Goal: Transaction & Acquisition: Register for event/course

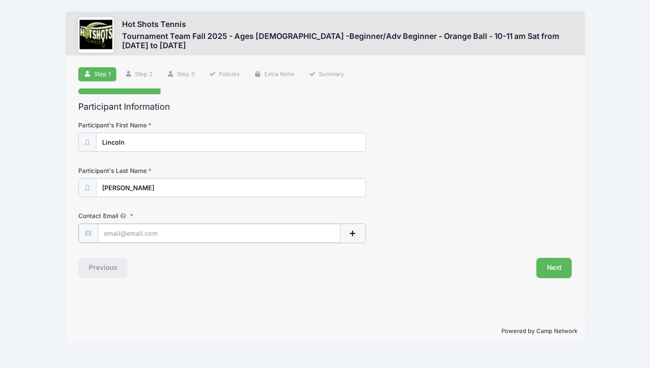
click at [283, 237] on input "Contact Email" at bounding box center [219, 233] width 243 height 19
type input "[PERSON_NAME][EMAIL_ADDRESS][PERSON_NAME][DOMAIN_NAME]"
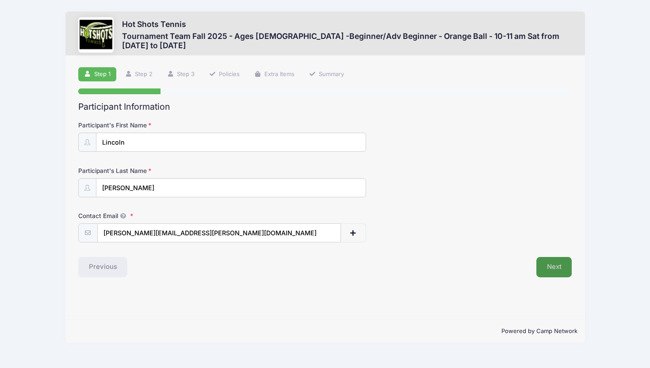
click at [554, 267] on button "Next" at bounding box center [554, 267] width 36 height 20
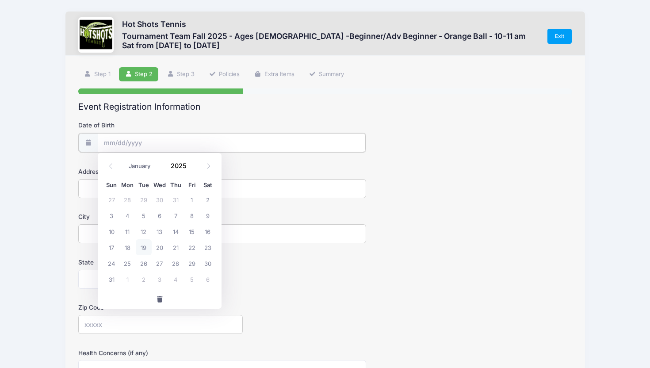
click at [218, 140] on input "Date of Birth" at bounding box center [232, 142] width 268 height 19
click at [110, 279] on span "31" at bounding box center [111, 279] width 16 height 16
type input "08/31/2025"
click at [113, 189] on input "Address" at bounding box center [222, 187] width 288 height 19
type input "12810 North Seaglass Circle"
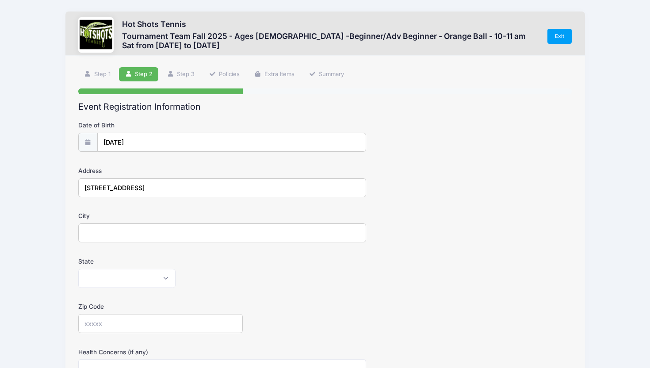
type input "Playa Vista"
select select "CA"
type input "90094"
click at [154, 139] on input "08/31/2025" at bounding box center [232, 142] width 268 height 19
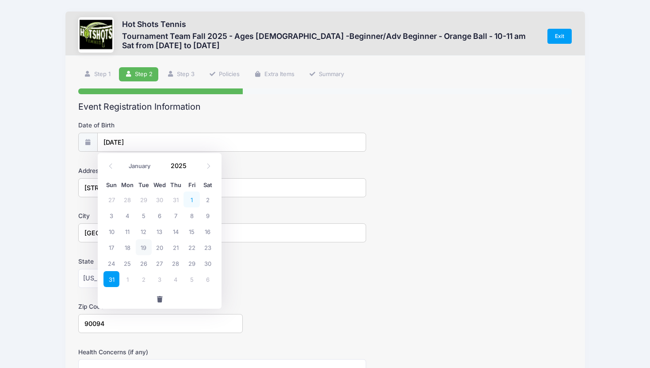
click at [191, 199] on span "1" at bounding box center [191, 199] width 16 height 16
type input "08/01/2025"
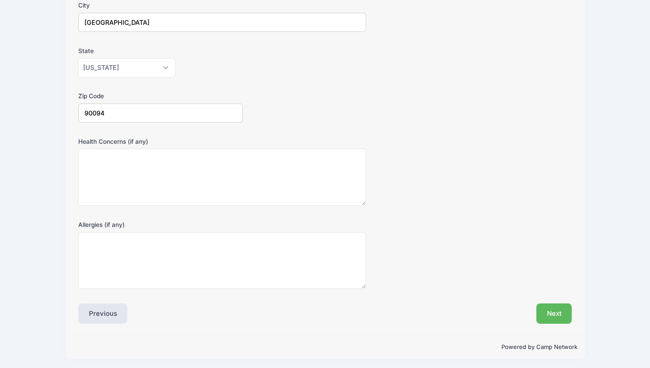
scroll to position [213, 0]
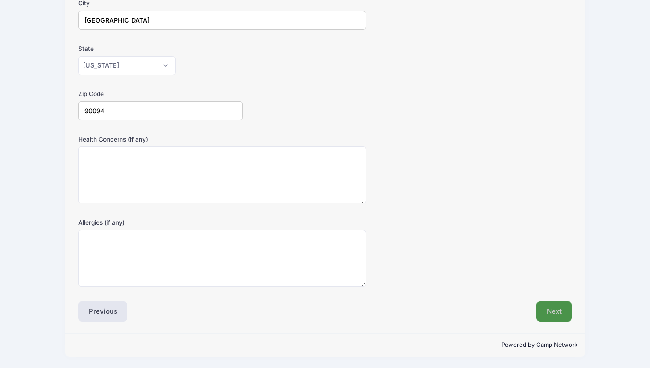
click at [552, 306] on button "Next" at bounding box center [554, 311] width 36 height 20
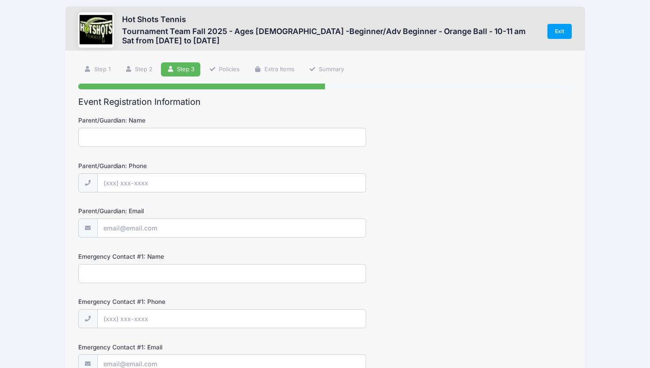
scroll to position [0, 0]
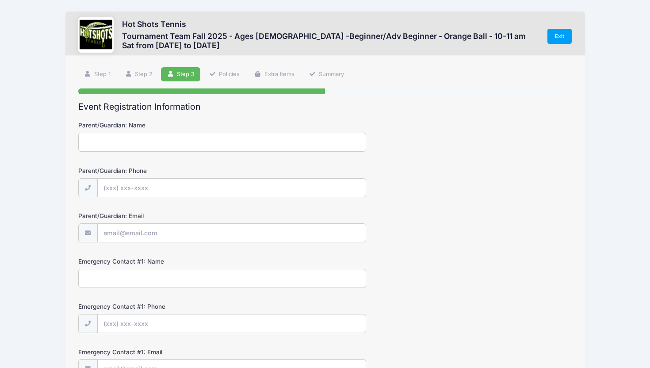
click at [216, 144] on input "Parent/Guardian: Name" at bounding box center [222, 142] width 288 height 19
type input "Angela Lin"
type input "(617) 256-4599"
type input "angela.lin@gmail.com"
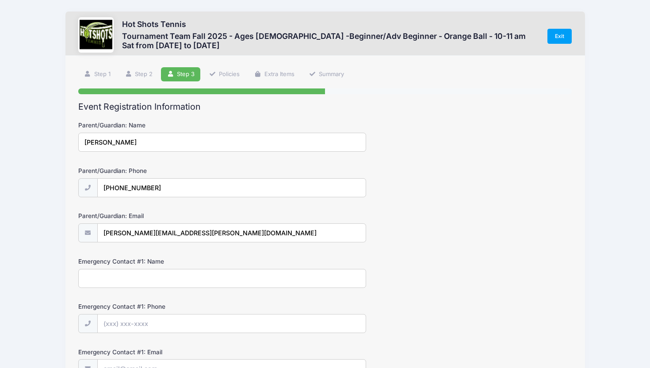
click at [187, 276] on input "Emergency Contact #1: Name" at bounding box center [222, 278] width 288 height 19
type input "A"
type input "Angela Lin"
type input "(1"
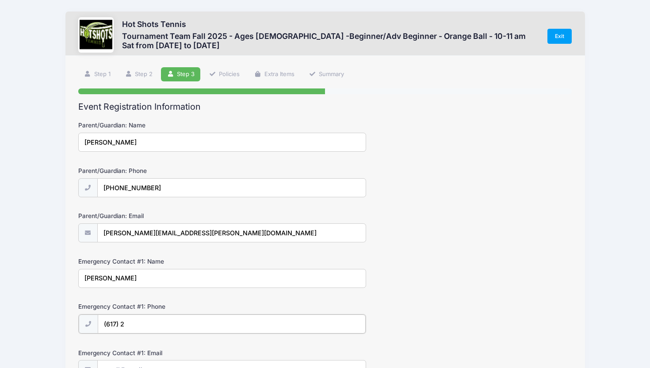
type input "(617) 2"
click at [142, 272] on input "Angela Lin" at bounding box center [222, 278] width 288 height 19
type input "Patrick Lenehan"
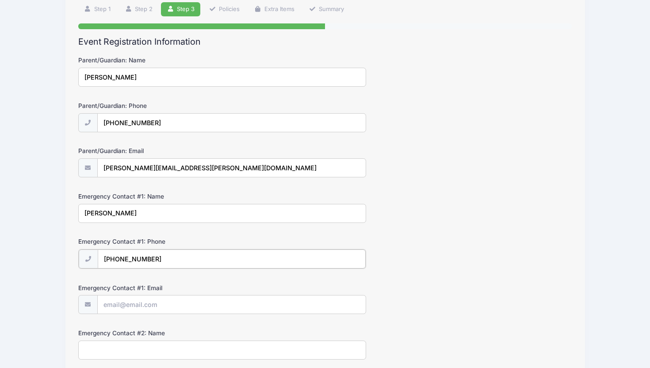
scroll to position [75, 0]
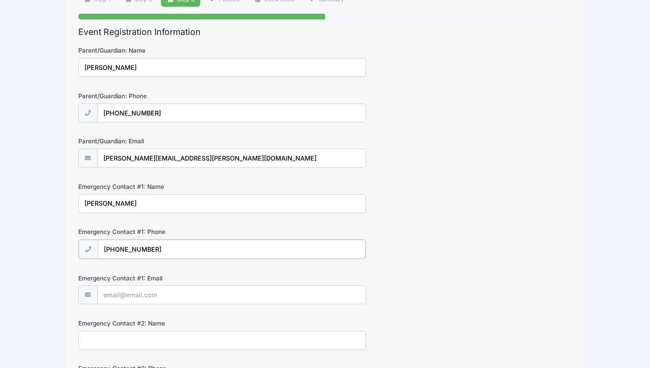
type input "(339) 236-0068"
click at [134, 295] on input "Emergency Contact #1: Email" at bounding box center [232, 294] width 268 height 19
type input "patrick.j.lenehan@gmail.com"
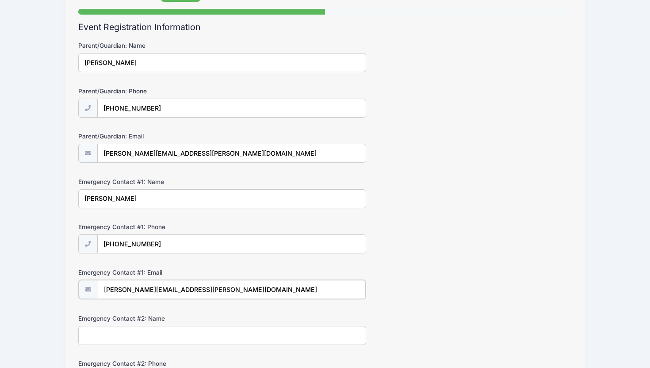
scroll to position [87, 0]
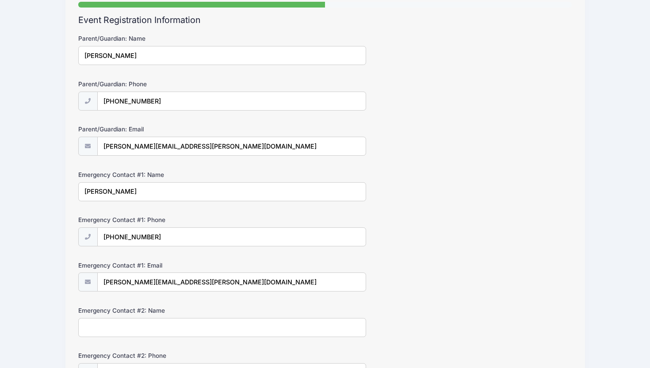
click at [152, 191] on input "Patrick Lenehan" at bounding box center [222, 191] width 288 height 19
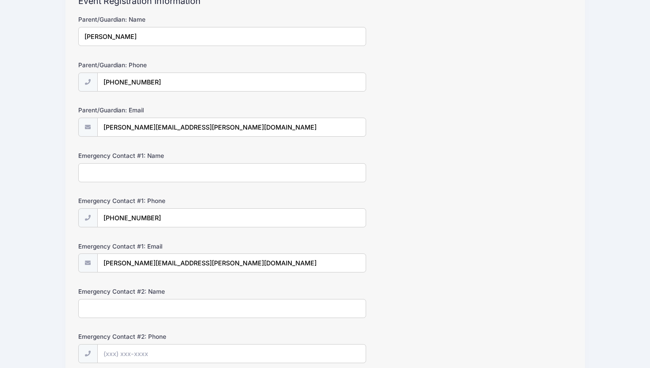
scroll to position [140, 0]
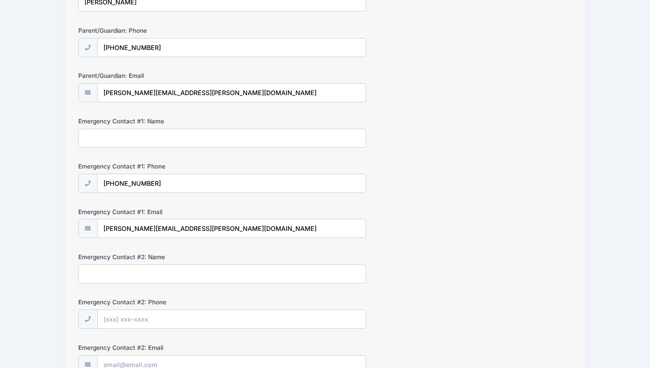
click at [137, 270] on input "Emergency Contact #2: Name" at bounding box center [222, 273] width 288 height 19
paste input "Patrick Lenehan"
type input "Patrick Lenehan"
click at [157, 181] on input "(339) 236-0068" at bounding box center [232, 183] width 268 height 19
click at [138, 317] on input "Emergency Contact #2: Phone" at bounding box center [232, 319] width 268 height 19
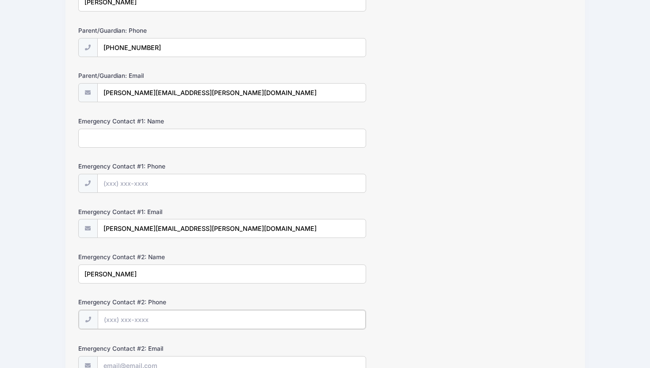
paste input "(339) 236-0068"
type input "(339) 236-0068"
click at [199, 224] on input "patrick.j.lenehan@gmail.com" at bounding box center [232, 228] width 268 height 19
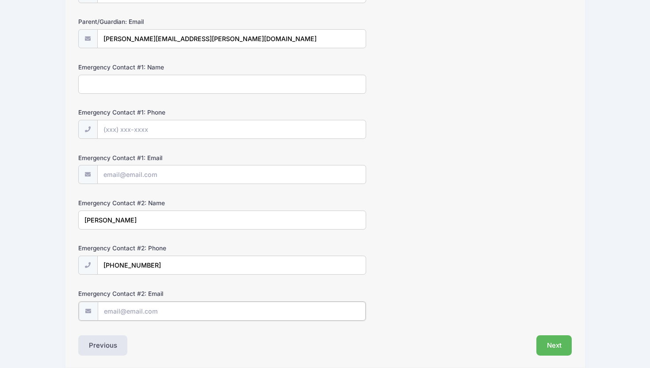
click at [160, 309] on input "Emergency Contact #2: Email" at bounding box center [232, 311] width 268 height 19
paste input "patrick.j.lenehan@gmail.com"
type input "patrick.j.lenehan@gmail.com"
click at [126, 81] on input "Emergency Contact #1: Name" at bounding box center [222, 84] width 288 height 19
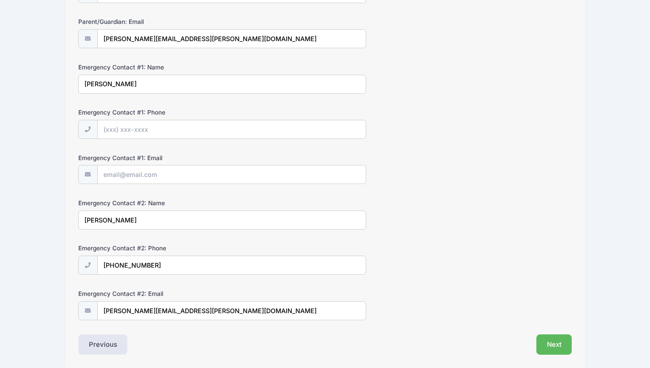
type input "Angela Lin"
type input "(617) 256-4599"
click at [131, 172] on input "Emergency Contact #1: Email" at bounding box center [232, 174] width 268 height 19
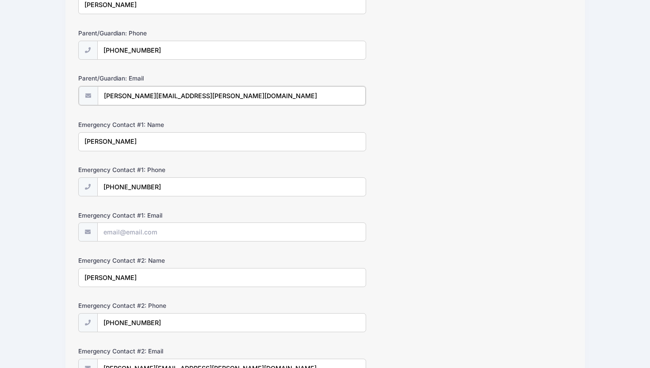
click at [162, 94] on input "angela.lin@gmail.com" at bounding box center [232, 95] width 268 height 19
click at [132, 230] on input "Emergency Contact #1: Email" at bounding box center [232, 231] width 268 height 19
paste input "angela.lin@gmail.com"
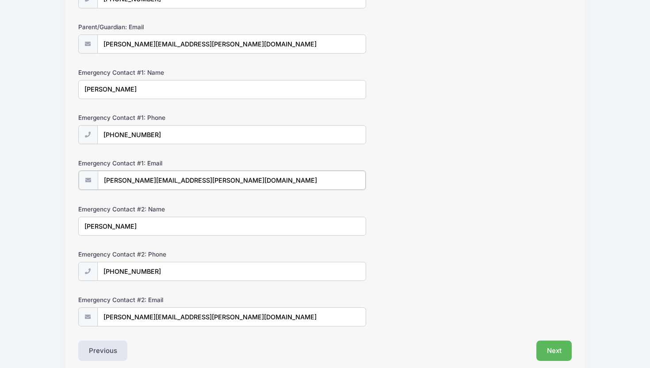
scroll to position [228, 0]
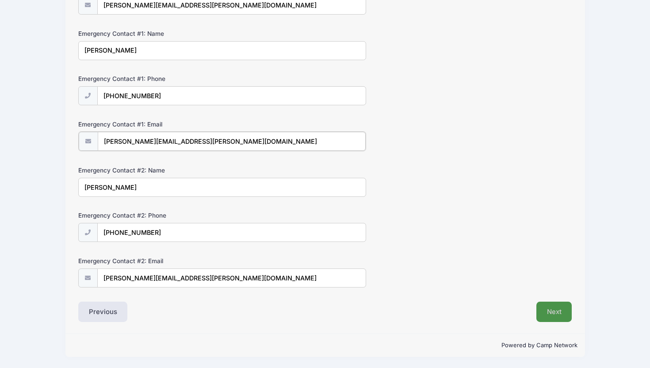
type input "angela.lin@gmail.com"
click at [551, 315] on button "Next" at bounding box center [554, 312] width 36 height 20
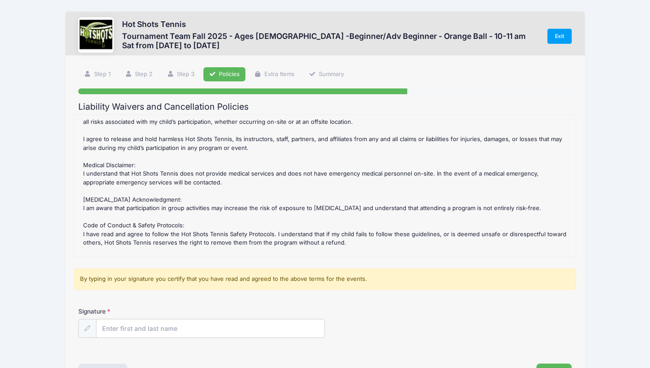
scroll to position [203, 0]
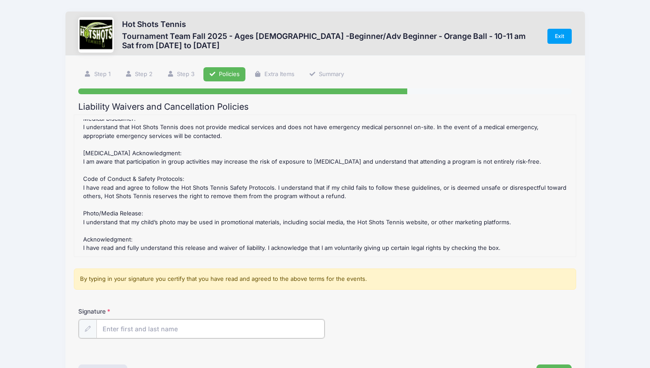
click at [161, 330] on input "Signature" at bounding box center [210, 328] width 228 height 19
type input "Angela Lin"
click at [59, 294] on div "Hot Shots Tennis Tournament Team Fall 2025 - Ages 7-10 -Beginner/Adv Beginner -…" at bounding box center [324, 215] width 623 height 430
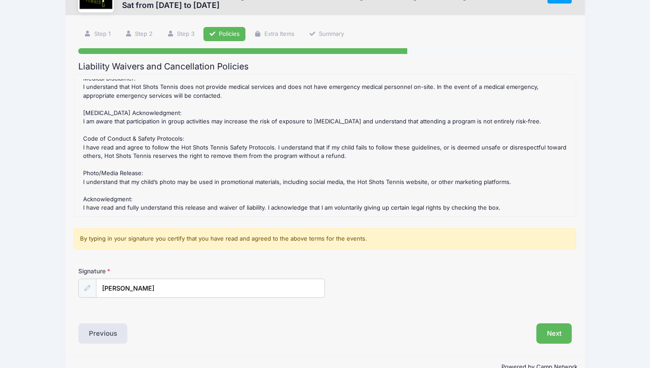
scroll to position [62, 0]
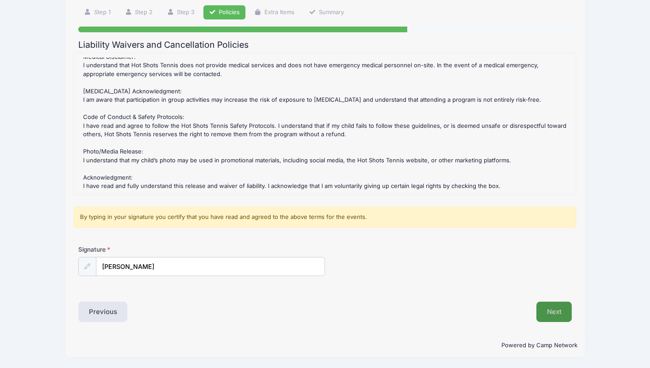
click at [549, 313] on button "Next" at bounding box center [554, 312] width 36 height 20
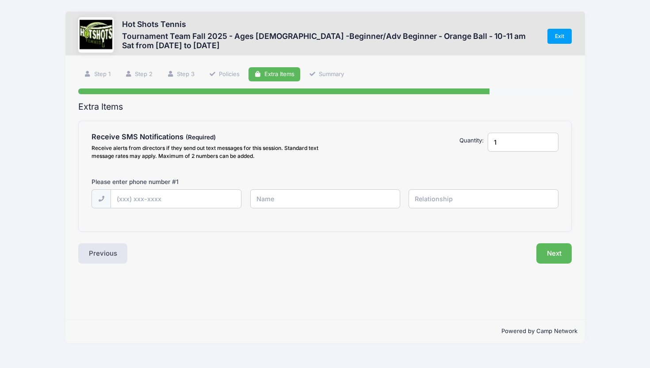
scroll to position [0, 0]
click at [0, 0] on input "text" at bounding box center [0, 0] width 0 height 0
type input "(617) 256-4599"
click at [0, 0] on input "text" at bounding box center [0, 0] width 0 height 0
type input "Angela"
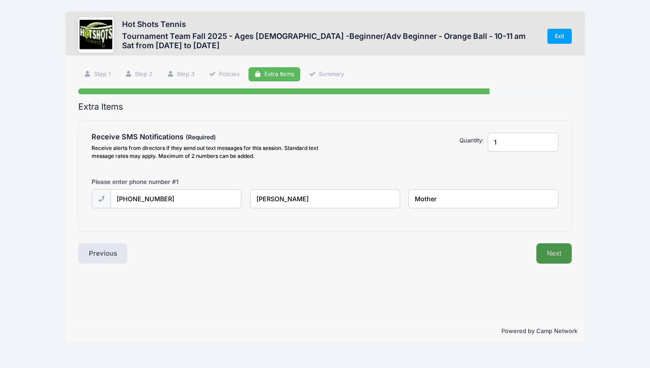
type input "Mother"
click at [553, 257] on button "Next" at bounding box center [554, 253] width 36 height 20
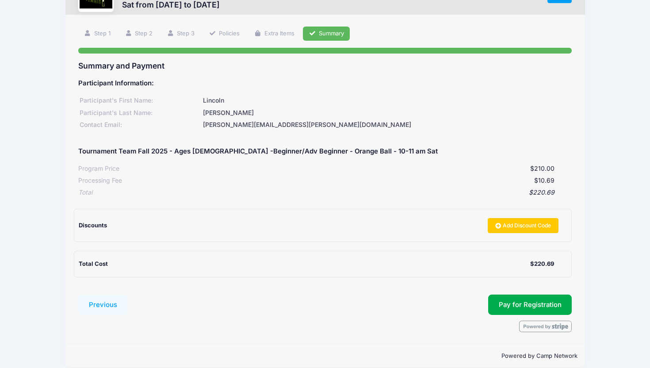
scroll to position [51, 0]
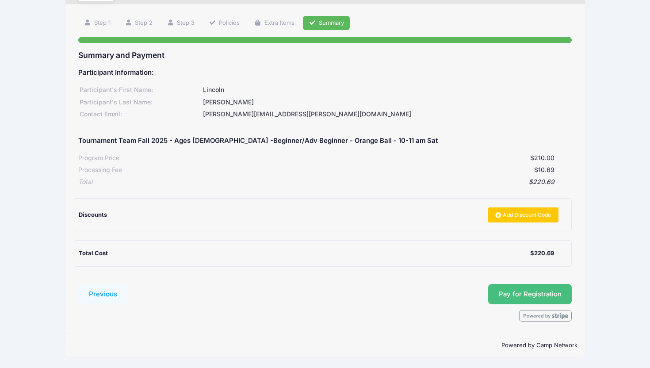
click at [550, 293] on span "Pay for Registration" at bounding box center [530, 294] width 63 height 8
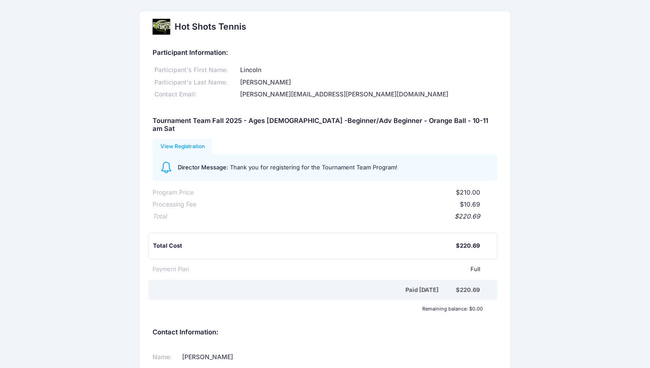
click at [465, 241] on div "$220.69" at bounding box center [468, 245] width 24 height 9
copy div "220.69"
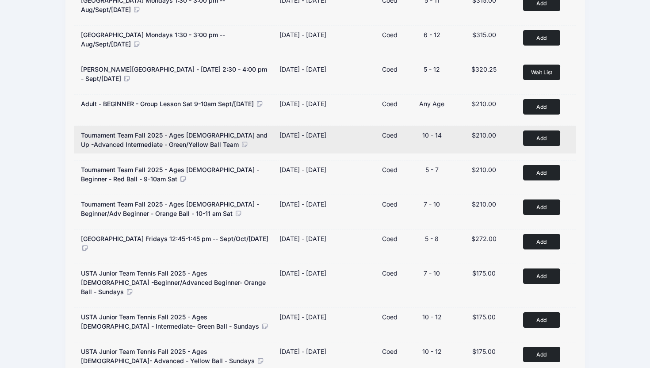
scroll to position [266, 0]
